Goal: Information Seeking & Learning: Learn about a topic

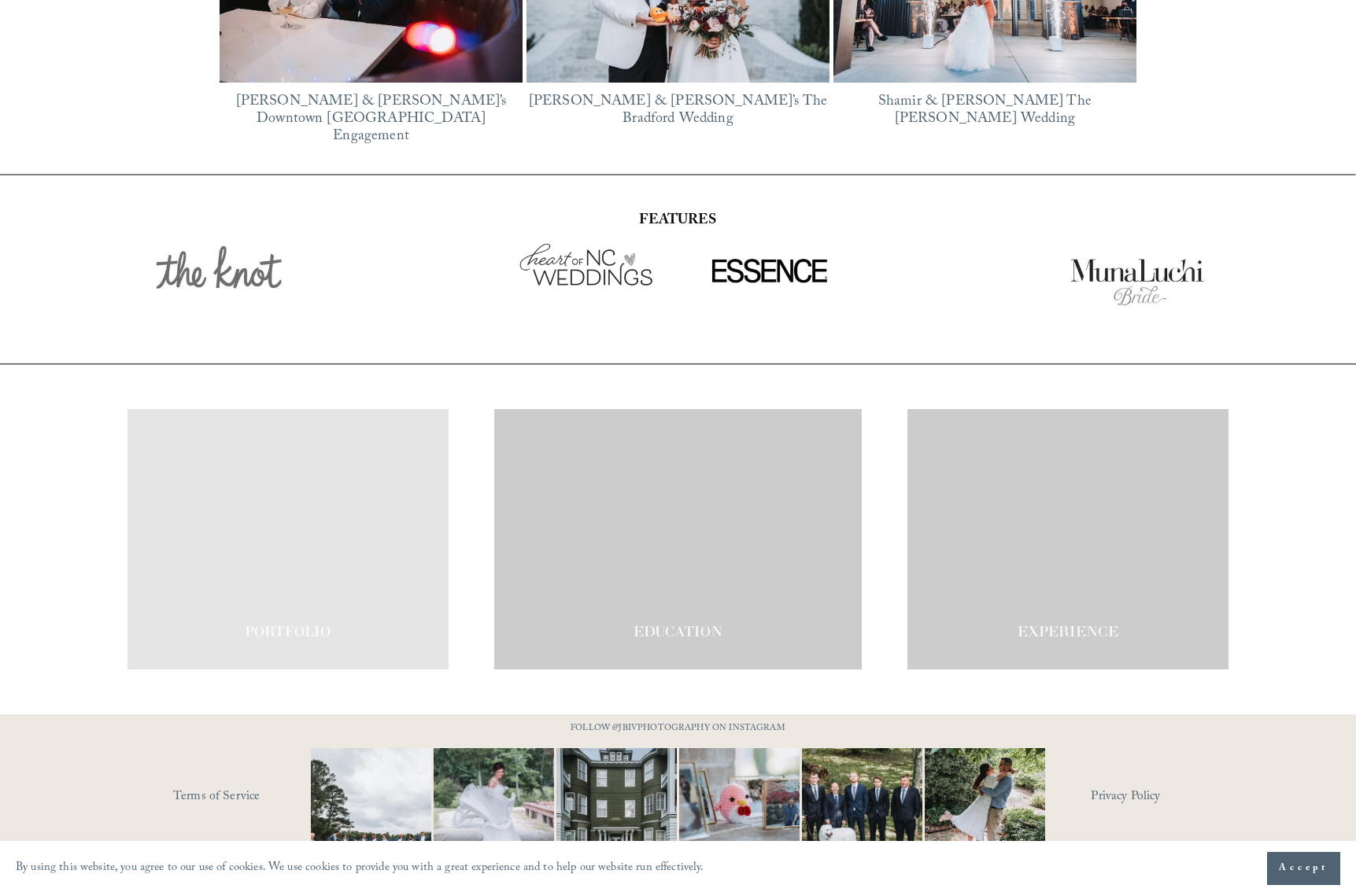
scroll to position [2722, 0]
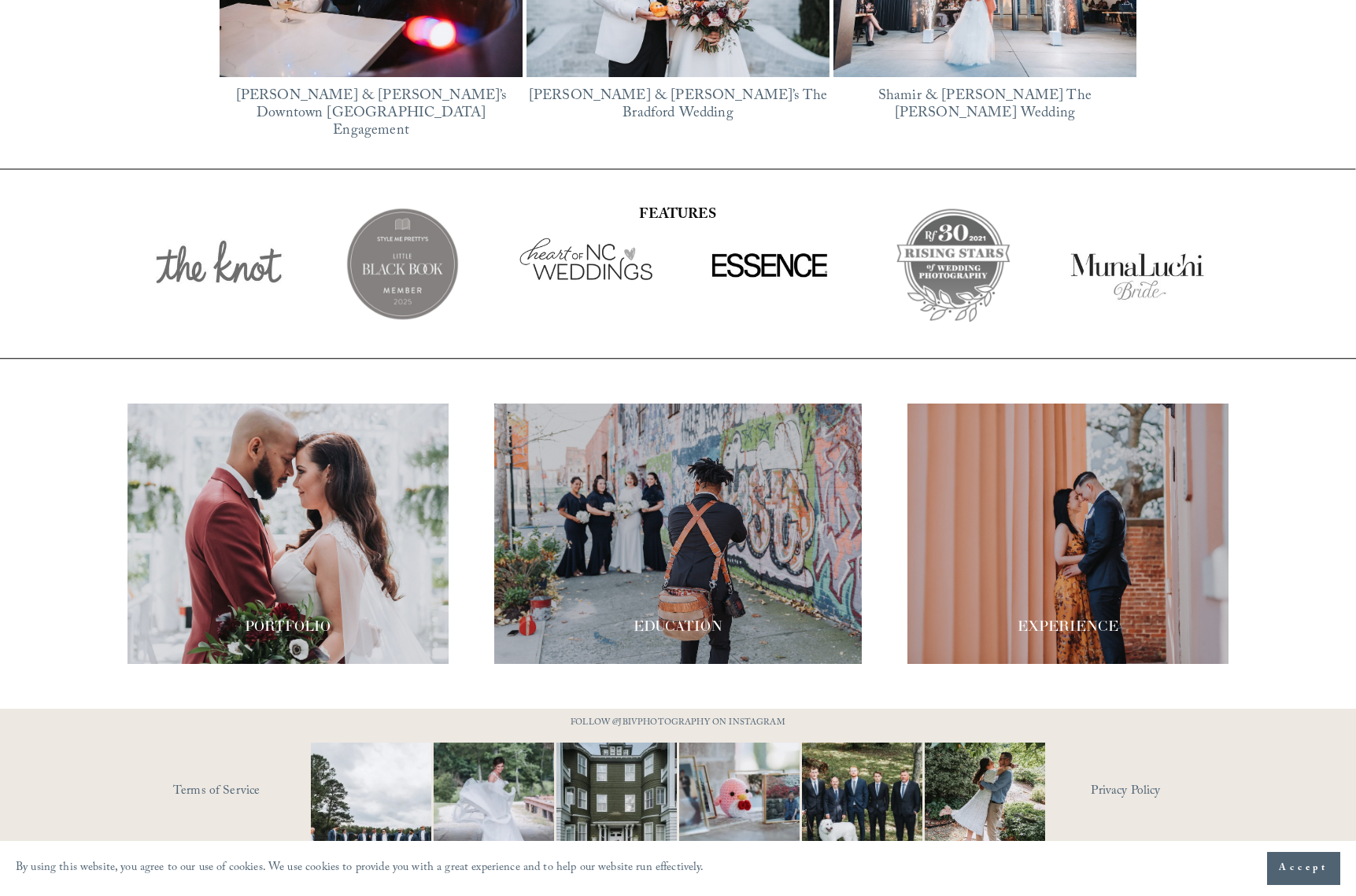
click at [770, 503] on div at bounding box center [678, 534] width 367 height 260
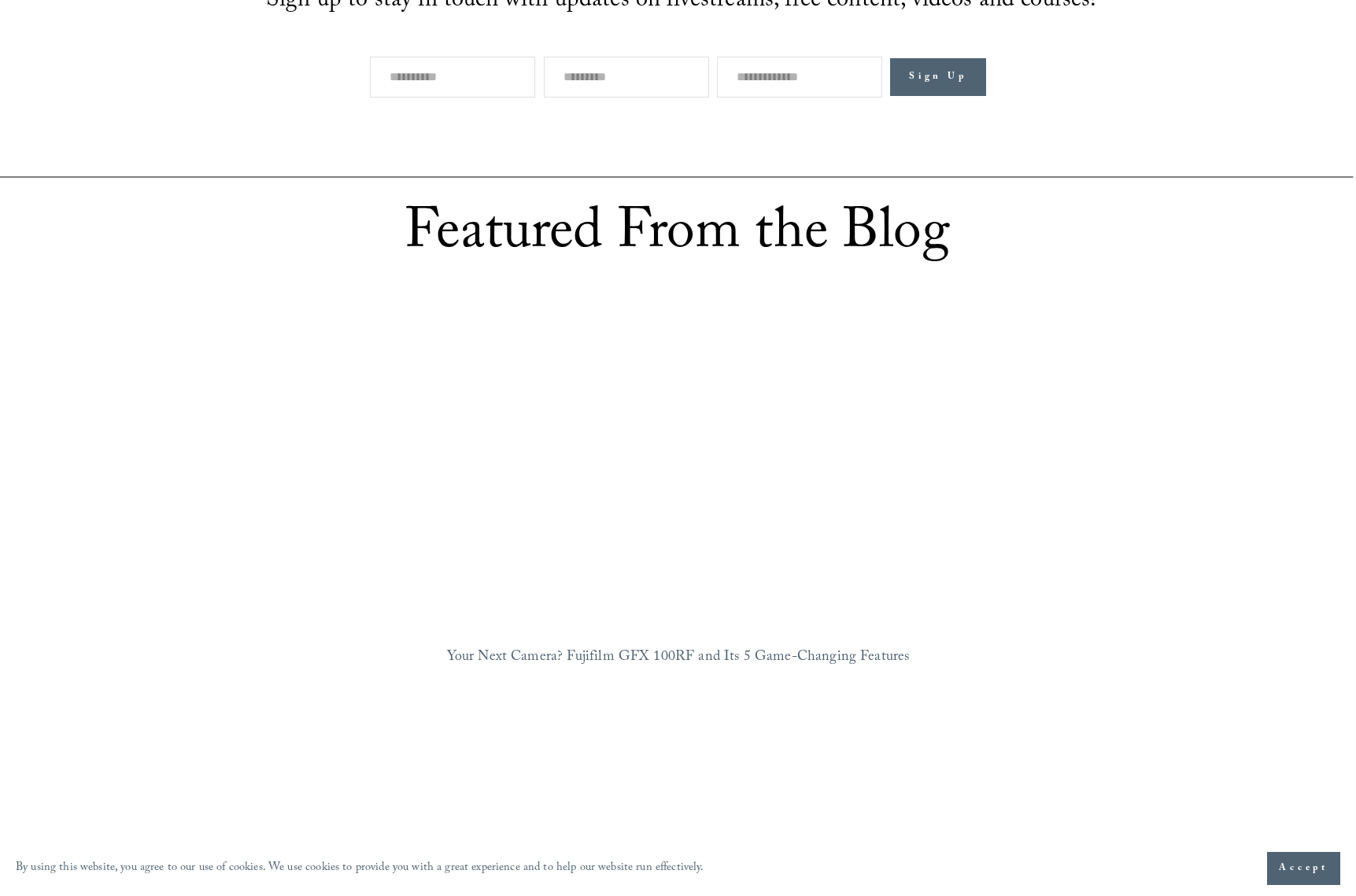
scroll to position [1005, 0]
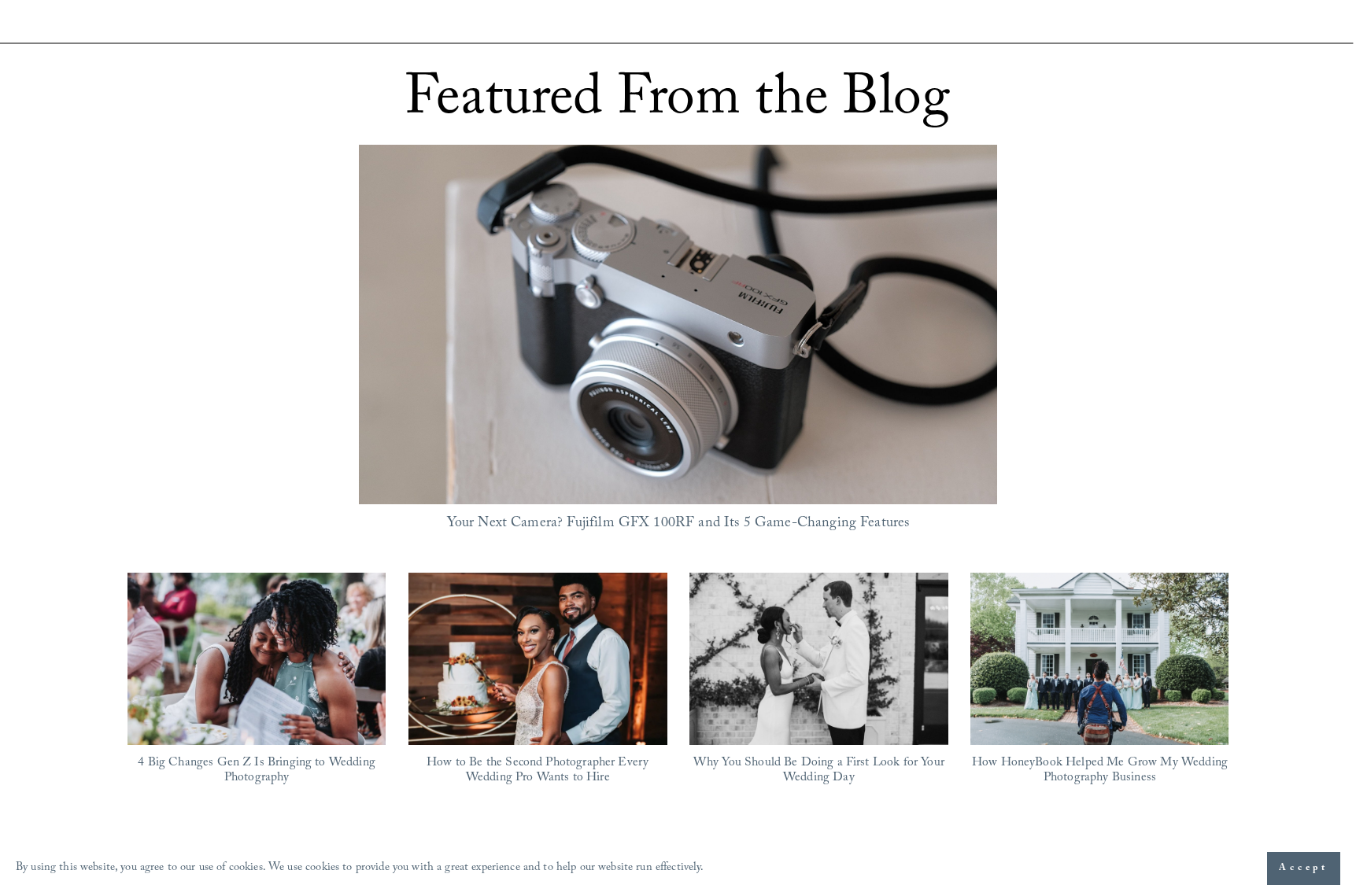
click at [687, 319] on img at bounding box center [678, 324] width 639 height 359
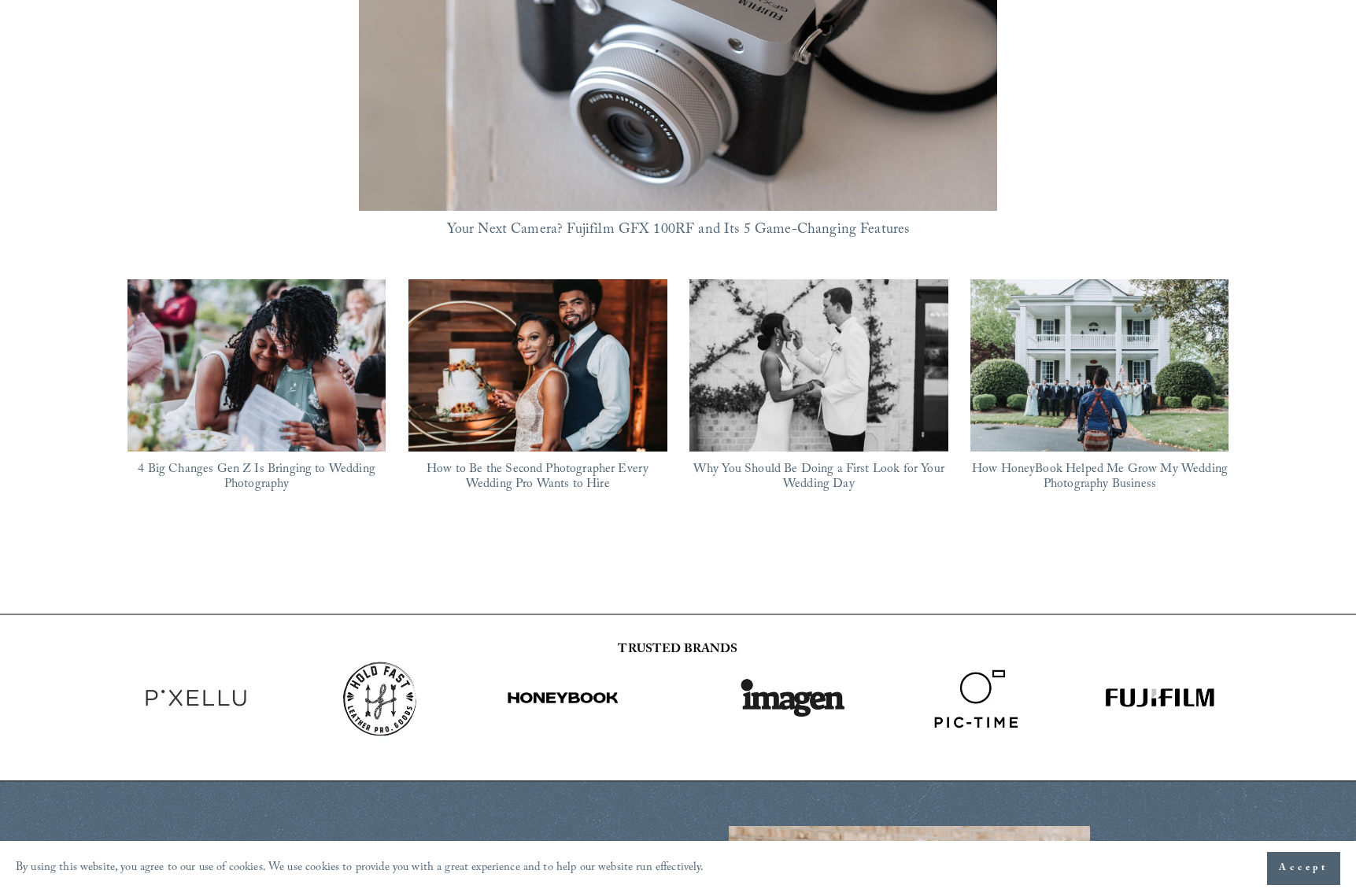
scroll to position [1297, 0]
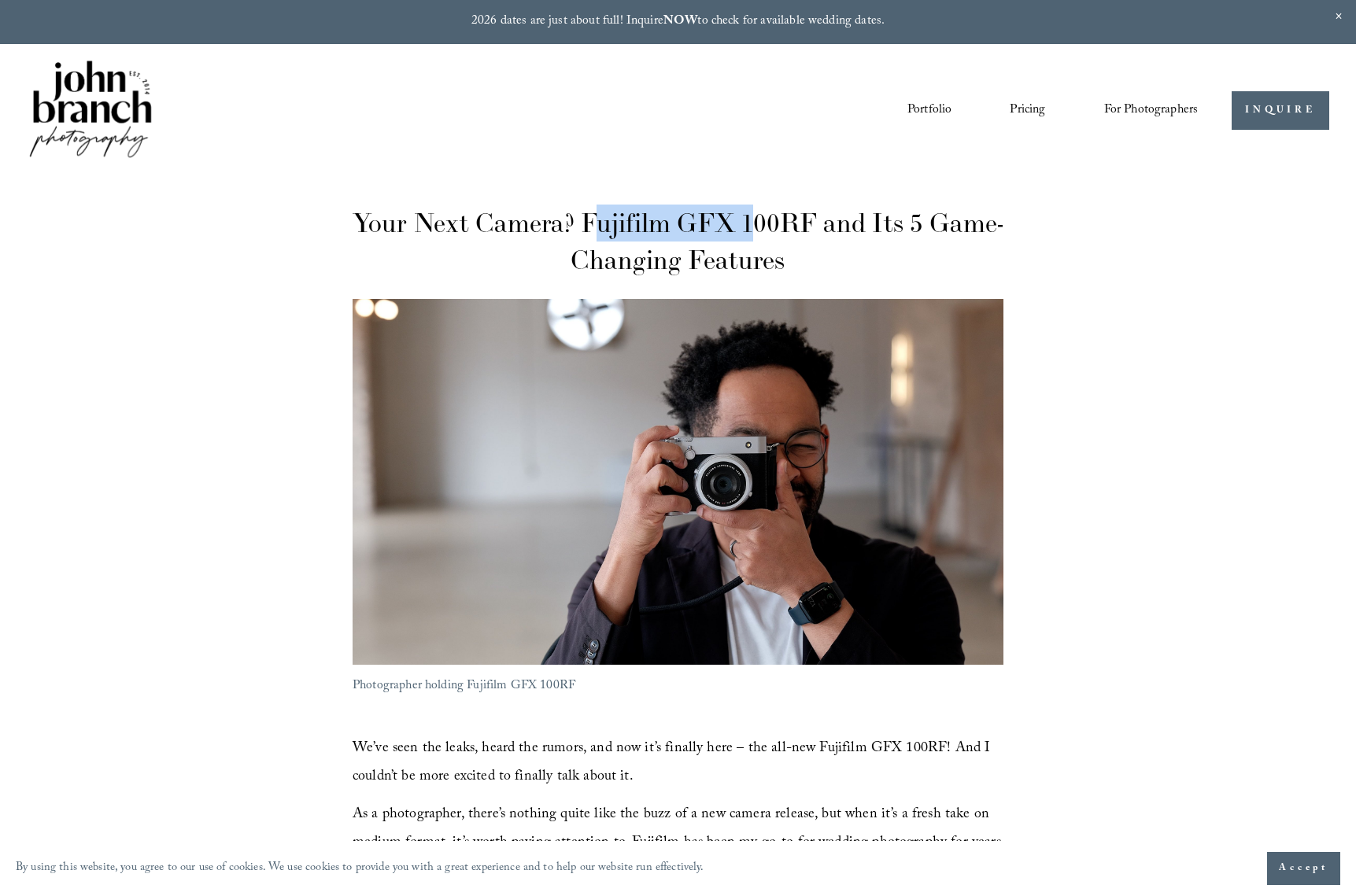
drag, startPoint x: 682, startPoint y: 223, endPoint x: 871, endPoint y: 231, distance: 189.2
click at [799, 226] on h1 "Your Next Camera? Fujifilm GFX 100RF and Its 5 Game-Changing Features" at bounding box center [678, 242] width 651 height 74
drag, startPoint x: 851, startPoint y: 222, endPoint x: 625, endPoint y: 227, distance: 226.1
click at [625, 228] on h1 "Your Next Camera? Fujifilm GFX 100RF and Its 5 Game-Changing Features" at bounding box center [678, 242] width 651 height 74
copy h1 "Fujifilm GFX 100RF"
